Goal: Use online tool/utility: Use online tool/utility

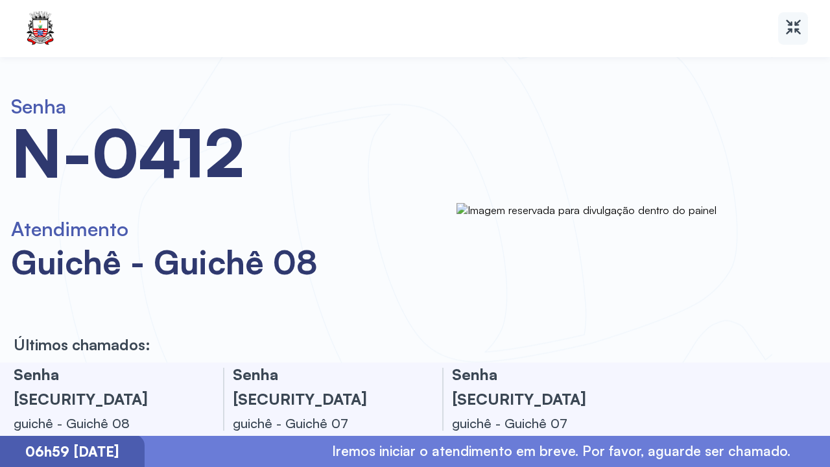
click at [799, 17] on div at bounding box center [793, 28] width 30 height 32
click at [784, 34] on icon at bounding box center [793, 27] width 19 height 19
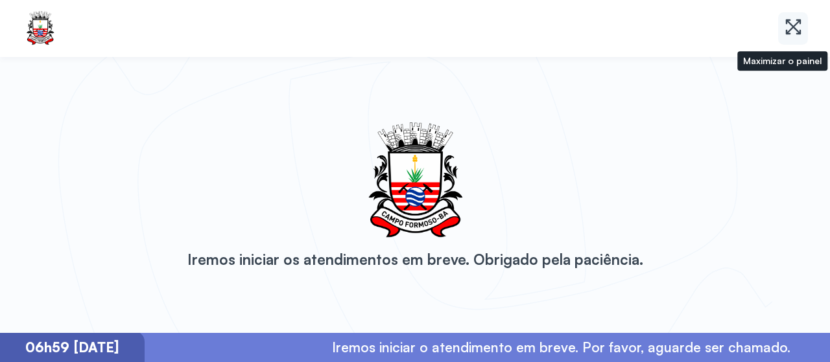
click at [792, 14] on div at bounding box center [793, 28] width 30 height 32
click at [784, 28] on icon at bounding box center [793, 27] width 19 height 19
